Goal: Task Accomplishment & Management: Use online tool/utility

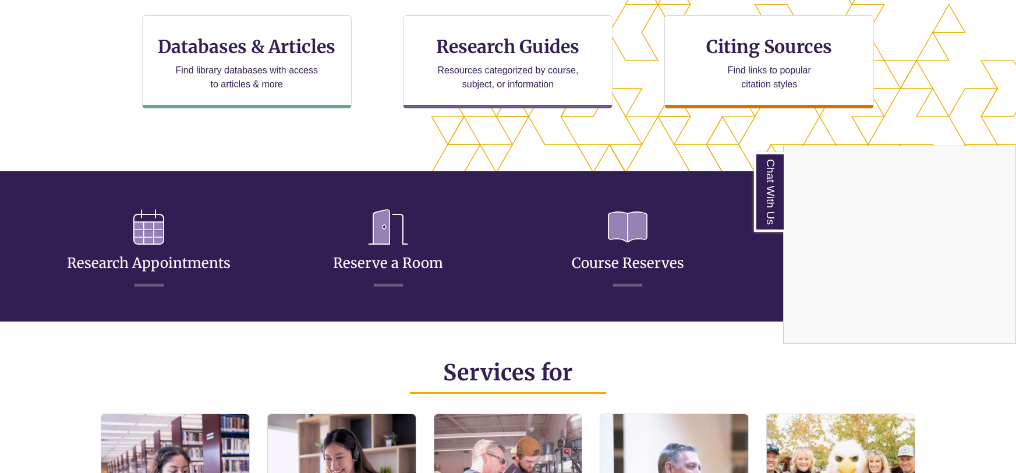
click at [425, 254] on div "Chat With Us" at bounding box center [508, 236] width 1016 height 473
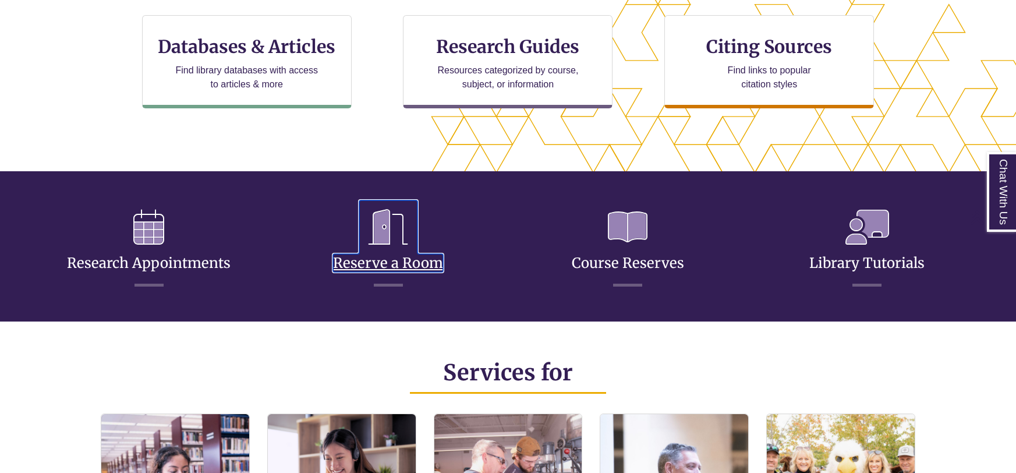
click at [377, 262] on link "Reserve a Room" at bounding box center [388, 249] width 110 height 46
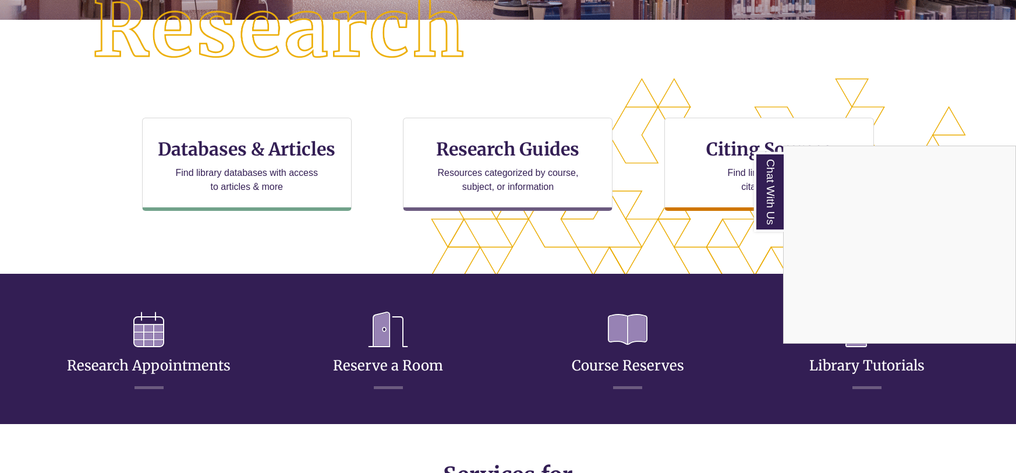
scroll to position [278, 917]
click at [385, 352] on div "Chat With Us" at bounding box center [508, 236] width 1016 height 473
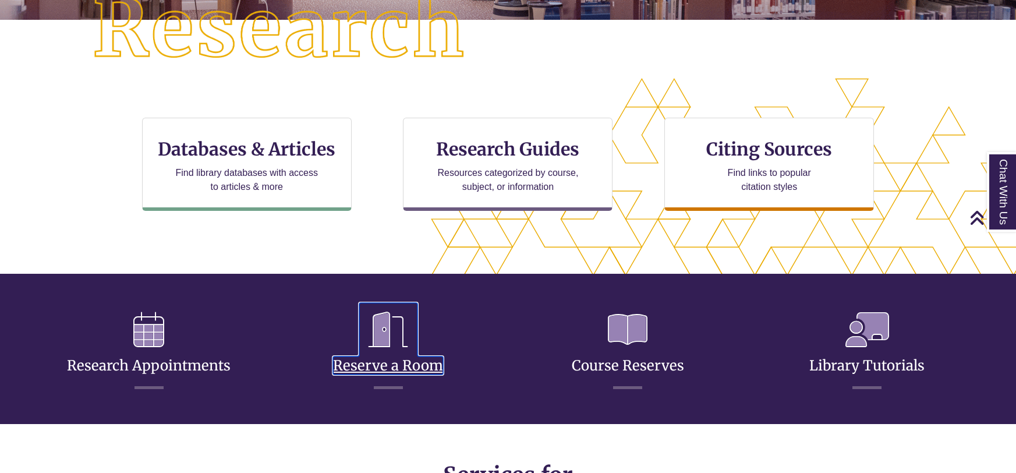
click at [403, 365] on link "Reserve a Room" at bounding box center [388, 351] width 110 height 46
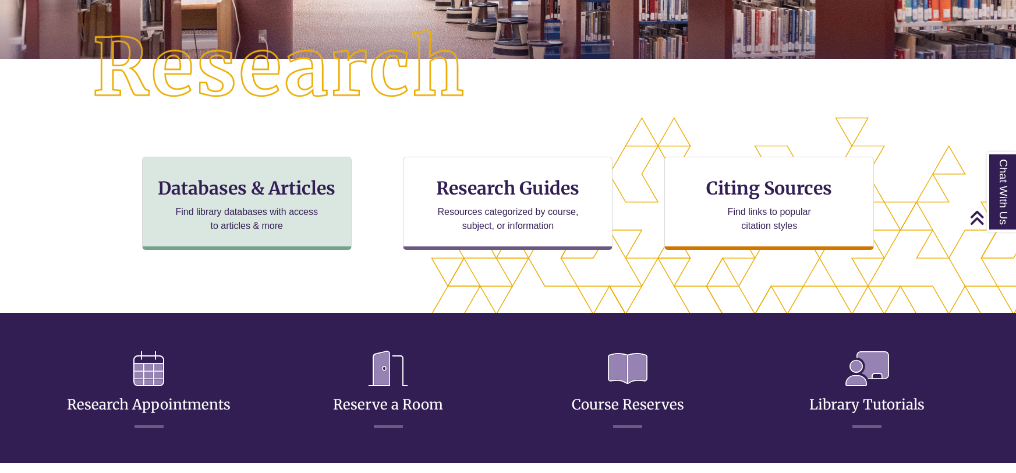
scroll to position [240, 0]
